Goal: Find specific page/section: Find specific page/section

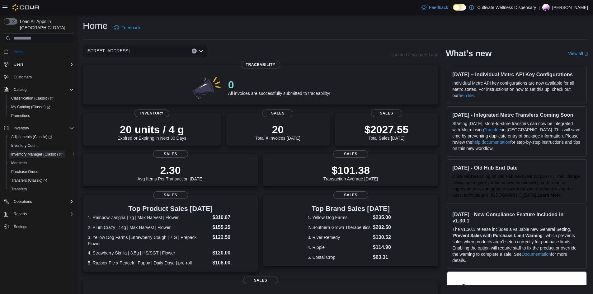
click at [26, 152] on span "Inventory Manager (Classic)" at bounding box center [36, 154] width 51 height 5
click at [201, 50] on icon "Open list of options" at bounding box center [200, 51] width 5 height 5
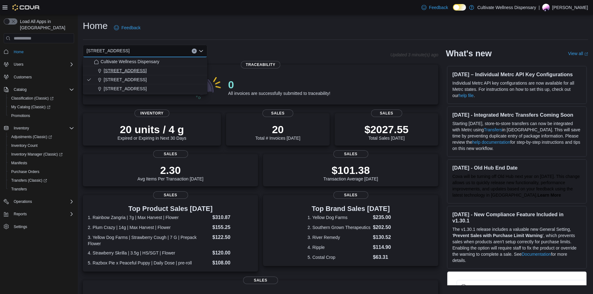
click at [147, 70] on span "[STREET_ADDRESS]" at bounding box center [125, 71] width 43 height 6
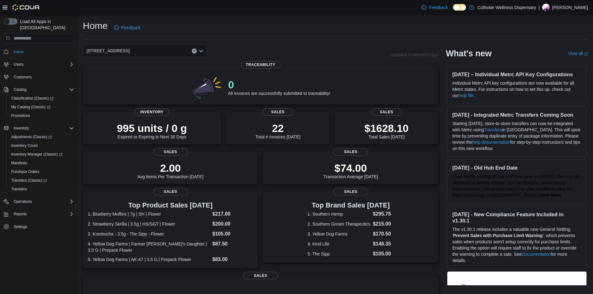
click at [202, 52] on icon "Open list of options" at bounding box center [200, 51] width 5 height 5
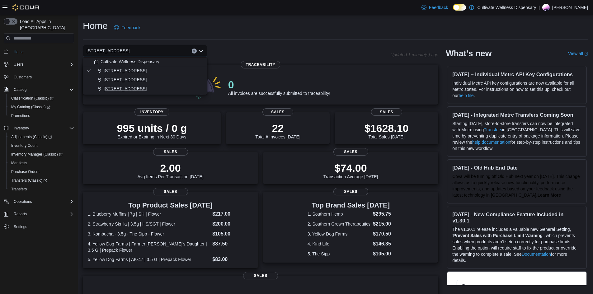
click at [147, 89] on span "[STREET_ADDRESS]" at bounding box center [125, 89] width 43 height 6
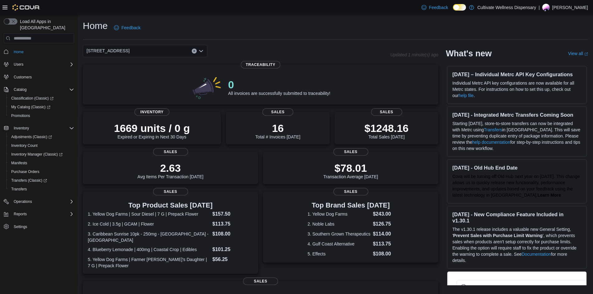
click at [201, 52] on icon "Open list of options" at bounding box center [201, 51] width 4 height 2
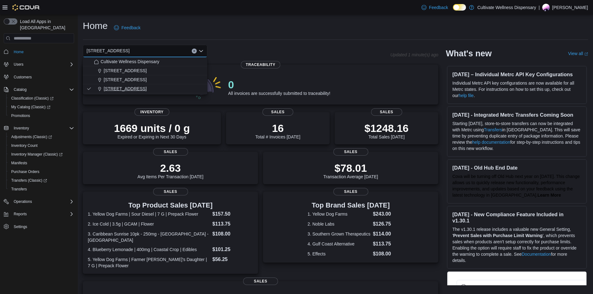
click at [147, 88] on span "[STREET_ADDRESS]" at bounding box center [125, 89] width 43 height 6
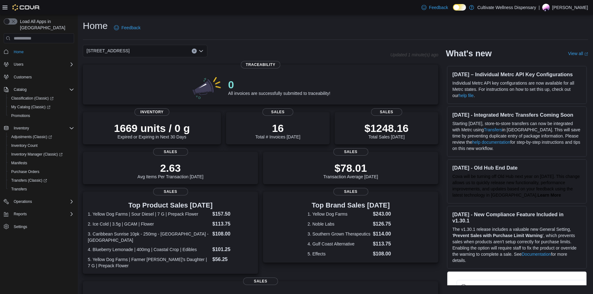
click at [199, 53] on icon "Open list of options" at bounding box center [200, 51] width 5 height 5
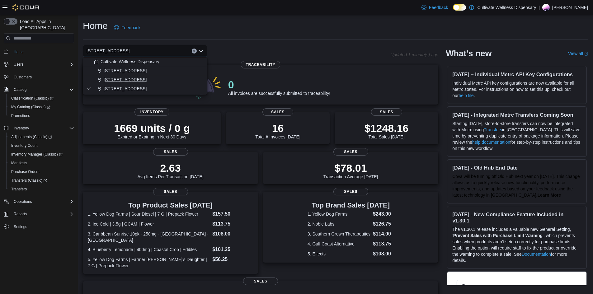
click at [147, 81] on span "[STREET_ADDRESS]" at bounding box center [125, 80] width 43 height 6
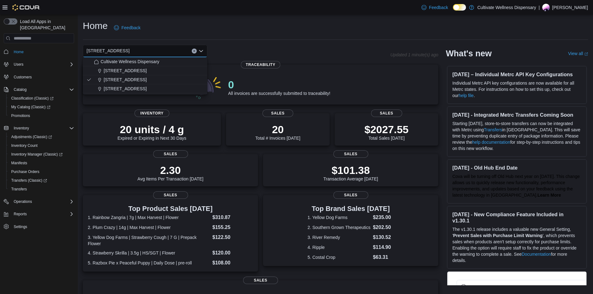
click at [253, 45] on div "[STREET_ADDRESS] Combo box. Selected. [STREET_ADDRESS]. Press Backspace to dele…" at bounding box center [236, 51] width 307 height 12
